Goal: Transaction & Acquisition: Purchase product/service

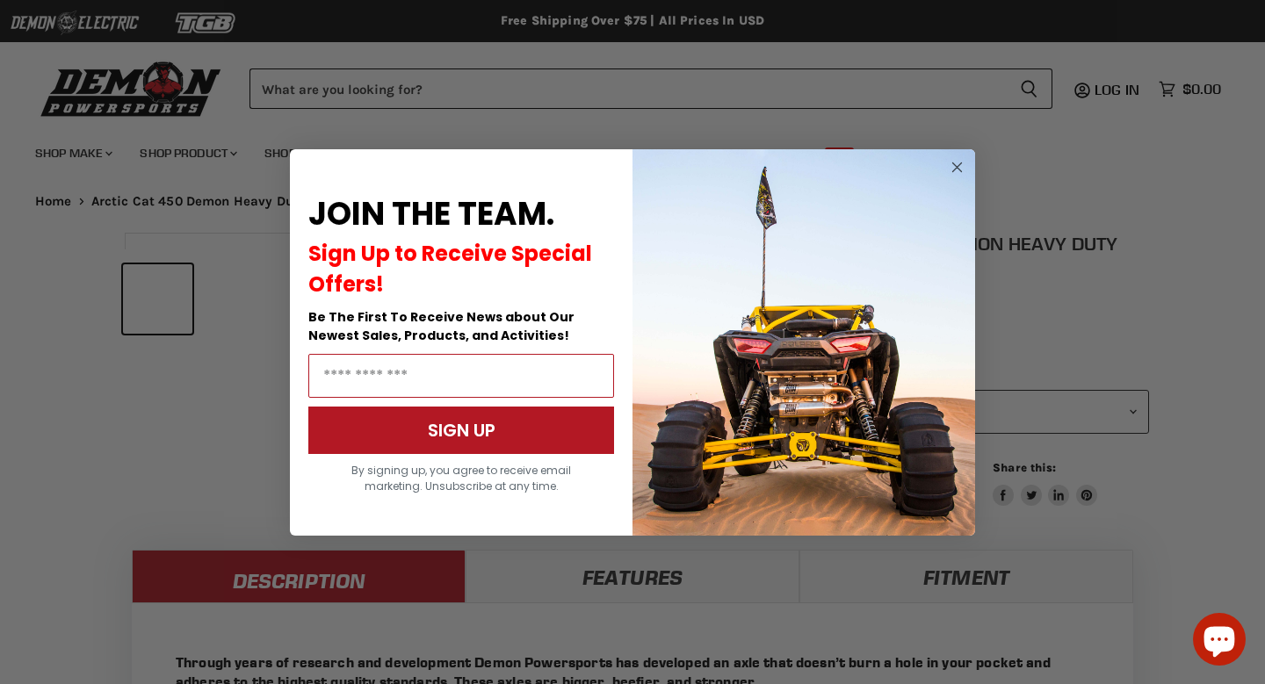
select select "******"
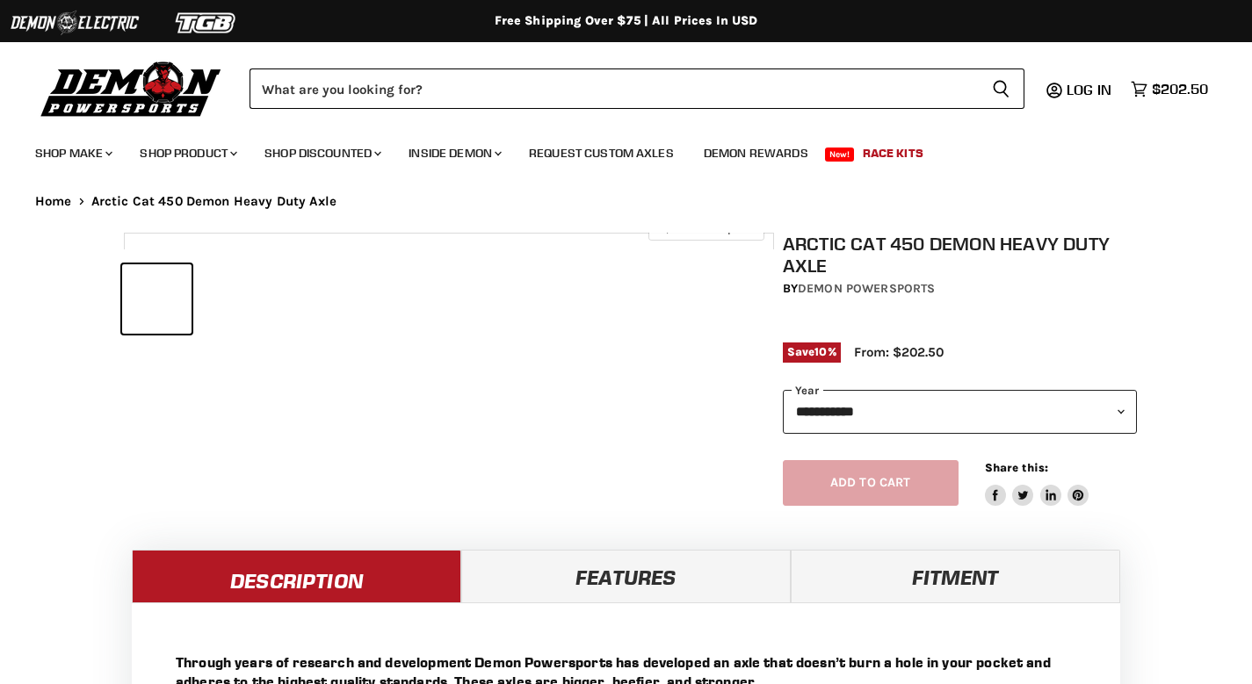
select select "******"
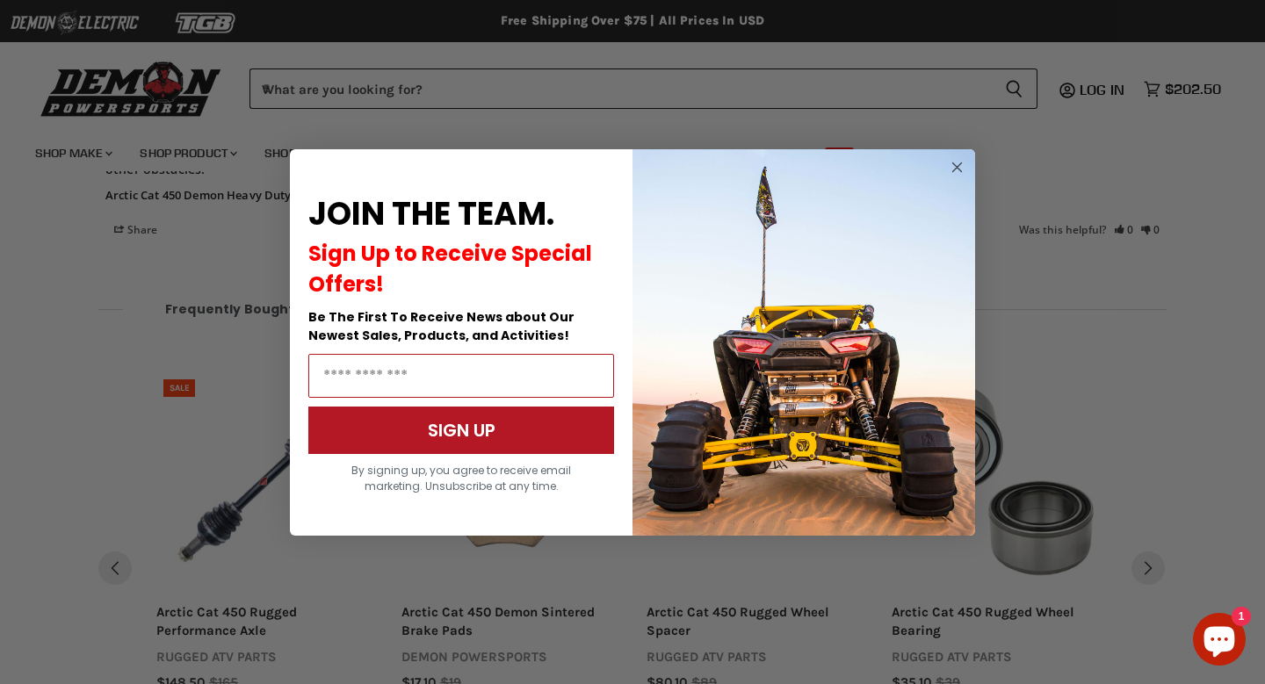
scroll to position [1906, 0]
